Goal: Navigation & Orientation: Go to known website

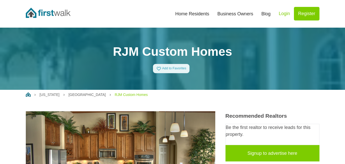
click at [57, 12] on img at bounding box center [48, 13] width 45 height 10
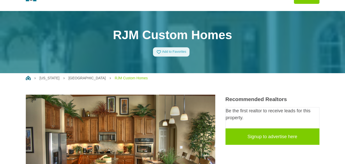
scroll to position [26, 0]
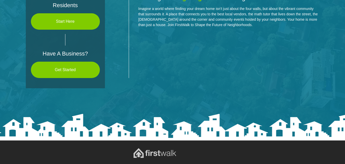
scroll to position [101, 0]
